Goal: Task Accomplishment & Management: Use online tool/utility

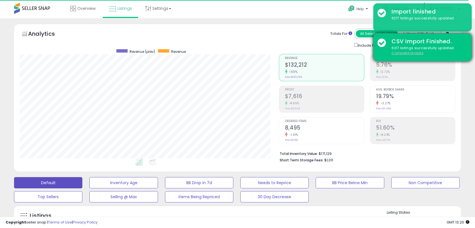
click at [413, 53] on u "Complete Update" at bounding box center [407, 53] width 32 height 5
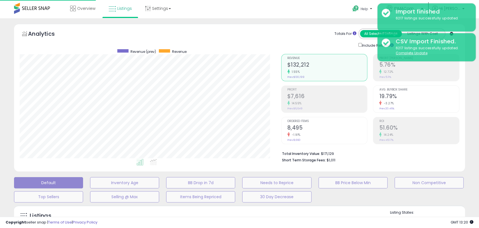
scroll to position [115, 261]
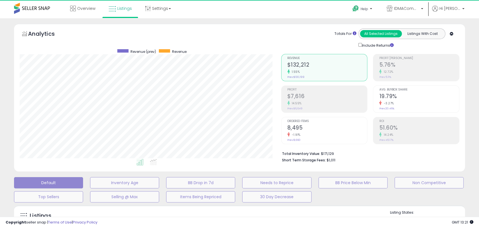
click at [190, 18] on div "Overview Listings Settings" at bounding box center [154, 12] width 317 height 24
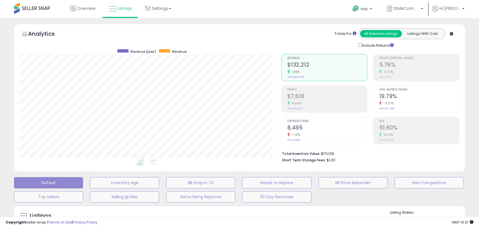
drag, startPoint x: 190, startPoint y: 18, endPoint x: 116, endPoint y: 216, distance: 211.4
click at [71, 18] on div "**********" at bounding box center [239, 181] width 479 height 326
click at [410, 9] on span "IDMACommerce LLC" at bounding box center [406, 9] width 25 height 6
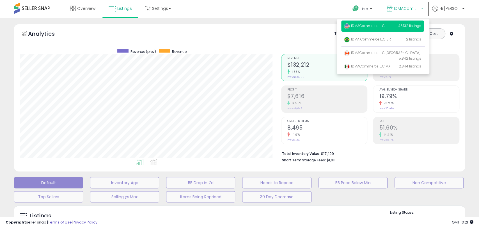
click at [225, 4] on div "Overview Listings Settings" at bounding box center [154, 12] width 317 height 24
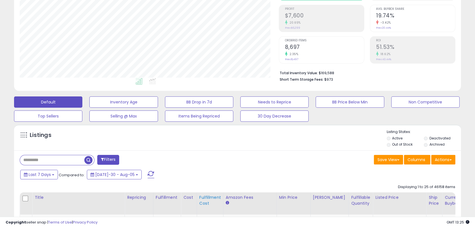
scroll to position [187, 0]
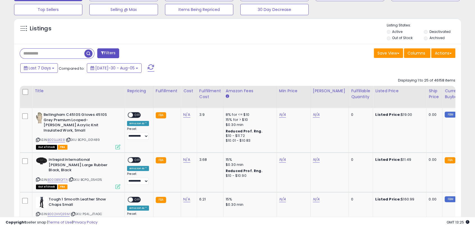
click at [53, 51] on input "text" at bounding box center [52, 54] width 64 height 10
paste input "**********"
type input "**********"
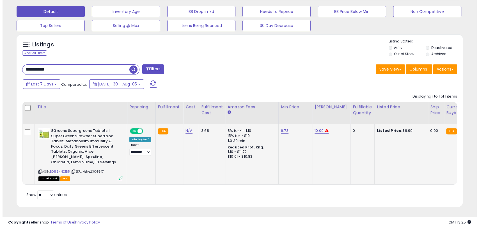
scroll to position [115, 258]
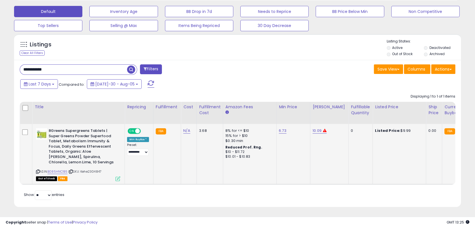
click at [118, 176] on icon at bounding box center [117, 178] width 5 height 5
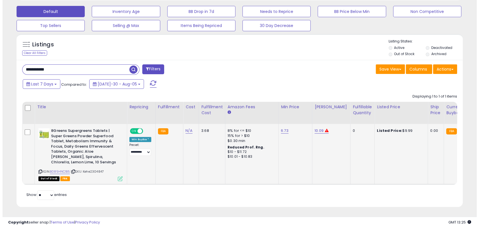
scroll to position [115, 261]
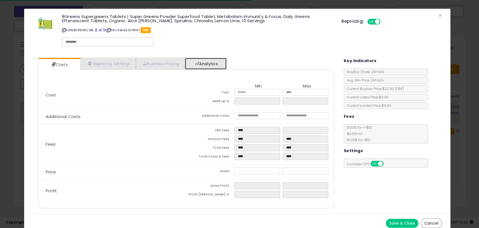
click at [218, 65] on link "Analytics" at bounding box center [206, 64] width 42 height 12
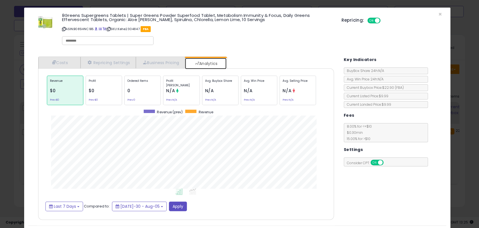
scroll to position [0, 0]
